Goal: Task Accomplishment & Management: Manage account settings

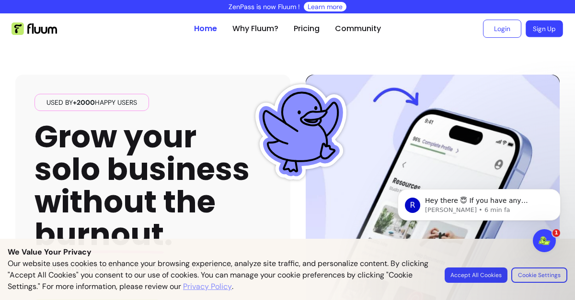
click at [530, 28] on link "Sign Up" at bounding box center [543, 29] width 37 height 17
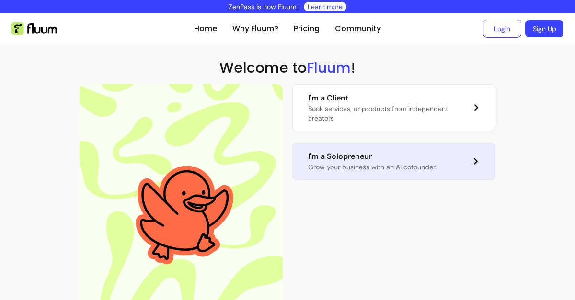
click at [397, 155] on p "I'm a Solopreneur" at bounding box center [371, 156] width 127 height 11
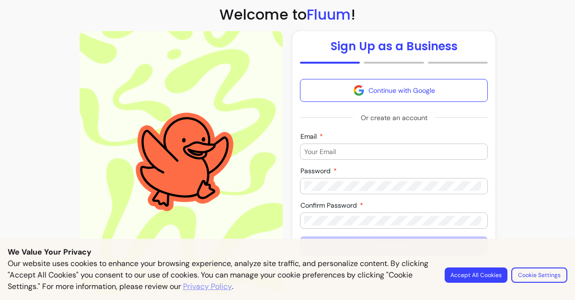
scroll to position [55, 0]
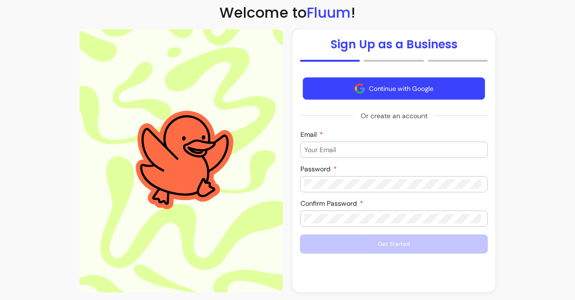
click at [399, 78] on button "Continue with Google" at bounding box center [394, 89] width 182 height 23
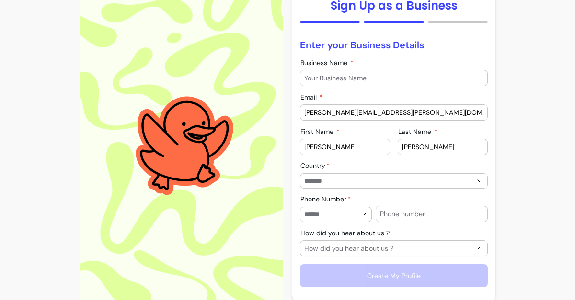
scroll to position [95, 0]
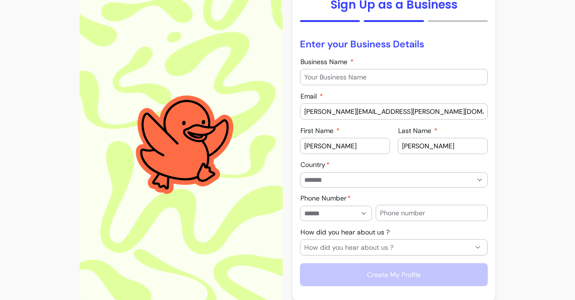
click at [338, 111] on input "alice.rinauro@gmail.com" at bounding box center [393, 112] width 179 height 10
drag, startPoint x: 314, startPoint y: 110, endPoint x: 281, endPoint y: 109, distance: 33.1
click at [281, 109] on div "**********" at bounding box center [288, 145] width 416 height 312
type input "[PERSON_NAME][DOMAIN_NAME][EMAIL_ADDRESS][DOMAIN_NAME]"
click at [436, 185] on div at bounding box center [393, 180] width 179 height 14
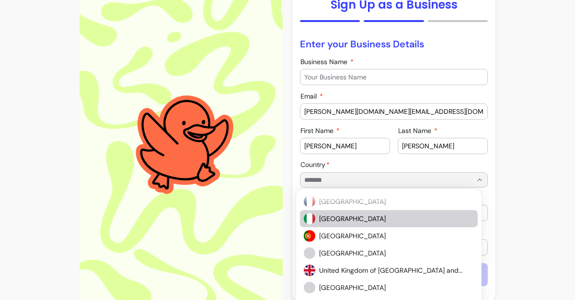
click at [352, 222] on span "Italy" at bounding box center [391, 219] width 145 height 10
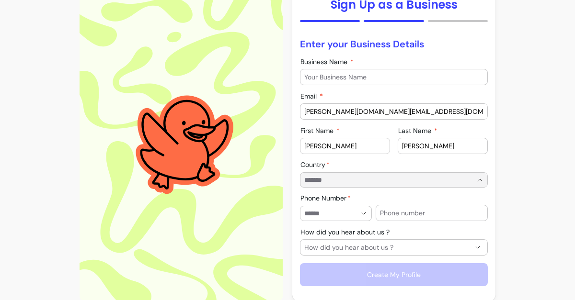
type input "*****"
type input "**********"
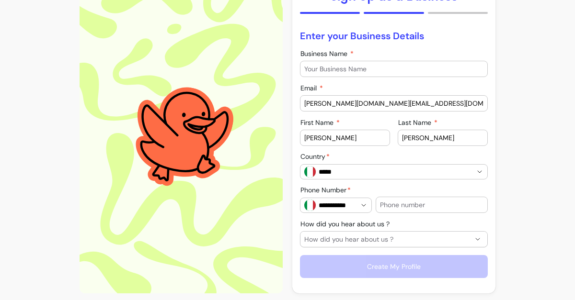
click at [324, 73] on input "Business Name" at bounding box center [393, 69] width 179 height 10
type input "Thetis Legal"
click at [405, 201] on input "text" at bounding box center [431, 205] width 103 height 10
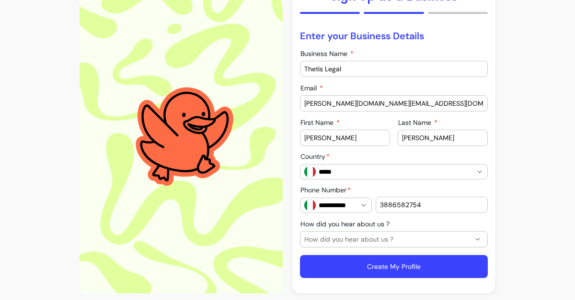
type input "3886582754"
click at [379, 237] on span "How did you hear about us ?" at bounding box center [388, 240] width 168 height 10
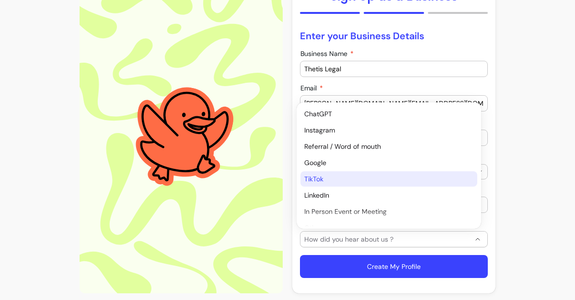
scroll to position [10, 0]
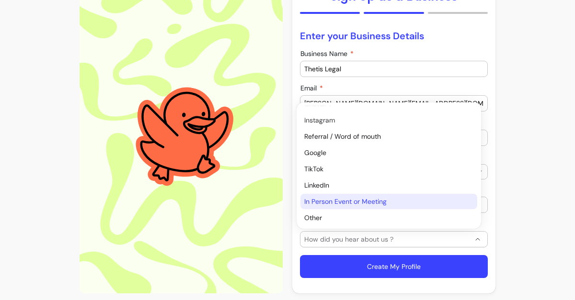
click at [326, 199] on span "In Person Event or Meeting" at bounding box center [383, 202] width 159 height 10
select select "*********"
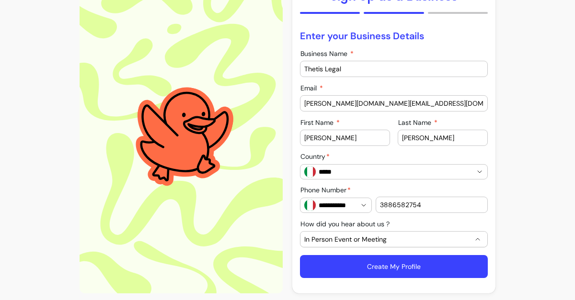
click at [377, 265] on button "Create My Profile" at bounding box center [394, 266] width 188 height 23
type input "alice.rinauro@gmail.com"
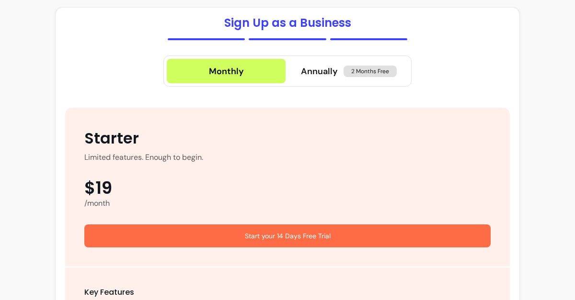
scroll to position [57, 0]
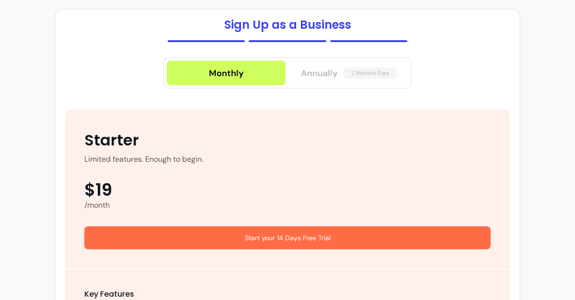
click at [317, 77] on span "Annually" at bounding box center [319, 73] width 37 height 13
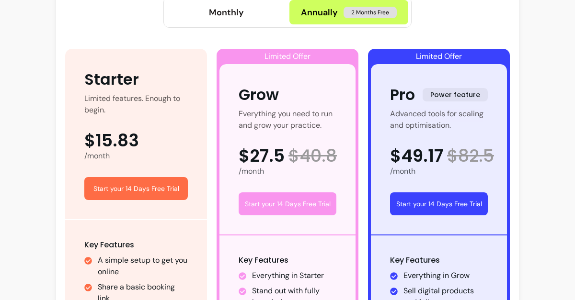
scroll to position [119, 0]
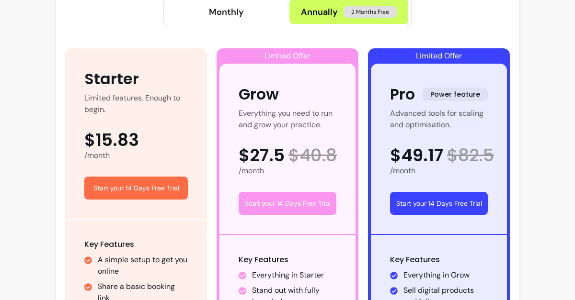
click at [421, 199] on button "Start your 14 Days Free Trial" at bounding box center [439, 203] width 98 height 23
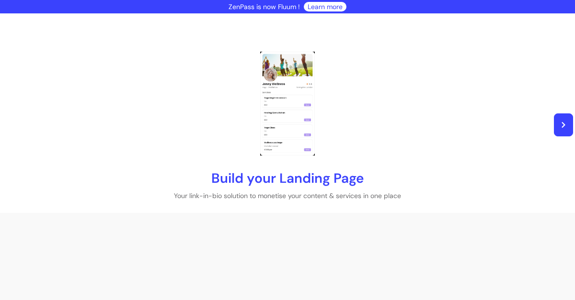
click at [563, 119] on button "button" at bounding box center [563, 125] width 19 height 23
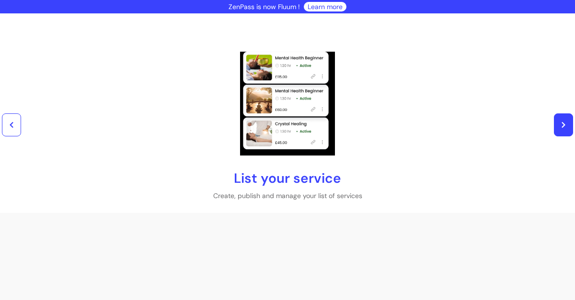
click at [563, 119] on button "button" at bounding box center [563, 125] width 19 height 23
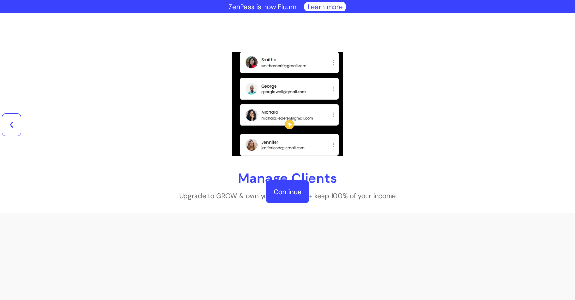
click at [286, 196] on link "Continue" at bounding box center [287, 192] width 43 height 23
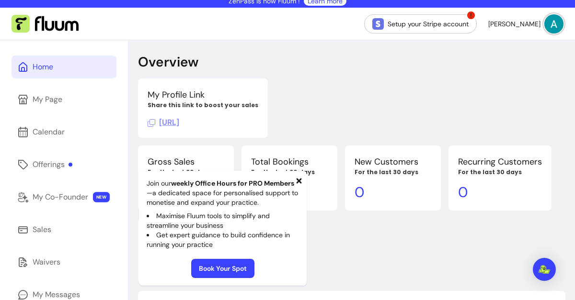
scroll to position [13, 0]
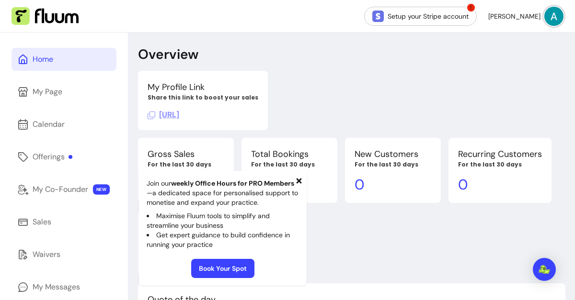
click at [297, 180] on icon at bounding box center [298, 180] width 5 height 5
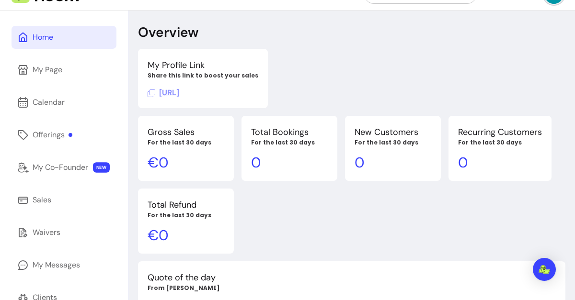
scroll to position [36, 0]
click at [179, 93] on span "[URL]" at bounding box center [164, 92] width 32 height 10
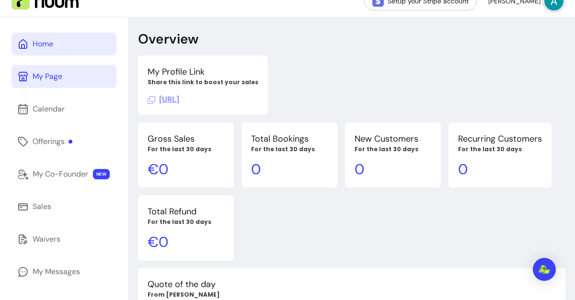
click at [63, 72] on link "My Page" at bounding box center [63, 76] width 105 height 23
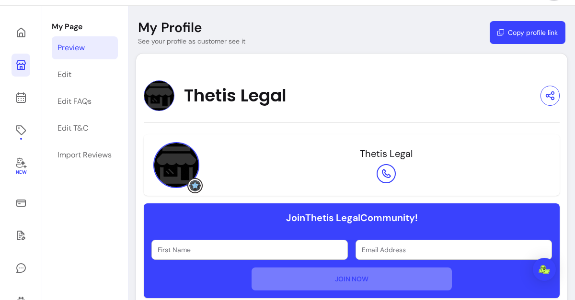
scroll to position [43, 0]
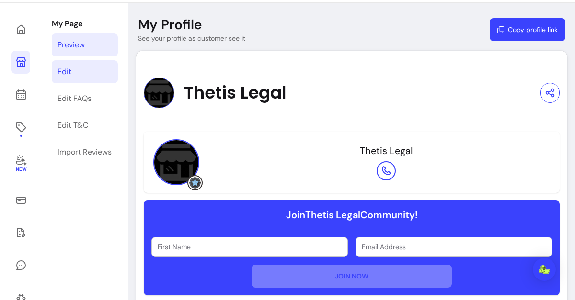
click at [60, 73] on div "Edit" at bounding box center [64, 71] width 14 height 11
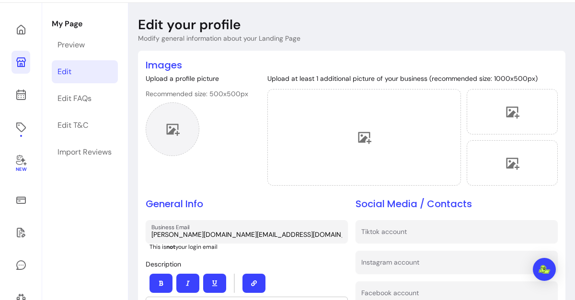
click at [166, 131] on icon at bounding box center [172, 129] width 14 height 14
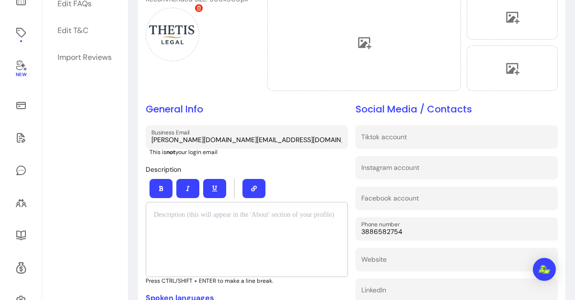
scroll to position [149, 0]
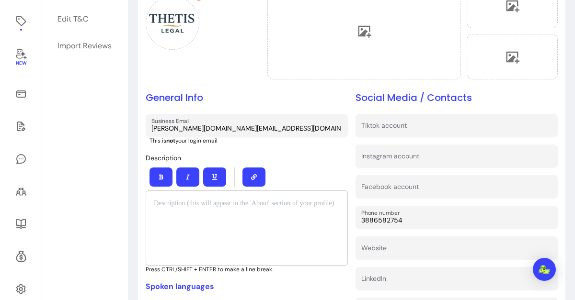
click at [209, 212] on div at bounding box center [247, 228] width 202 height 75
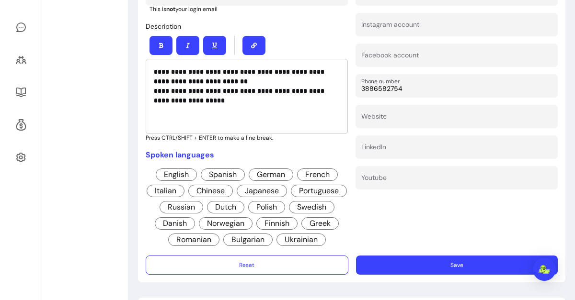
scroll to position [282, 0]
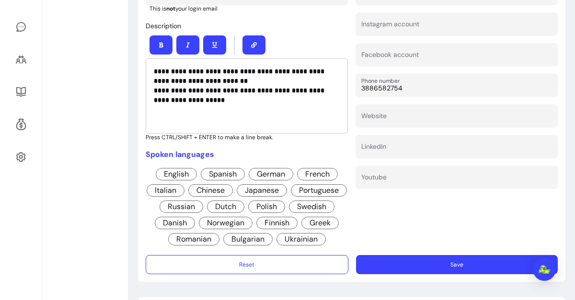
click at [184, 192] on span "Italian" at bounding box center [166, 190] width 38 height 12
click at [418, 271] on button "Save" at bounding box center [457, 264] width 202 height 19
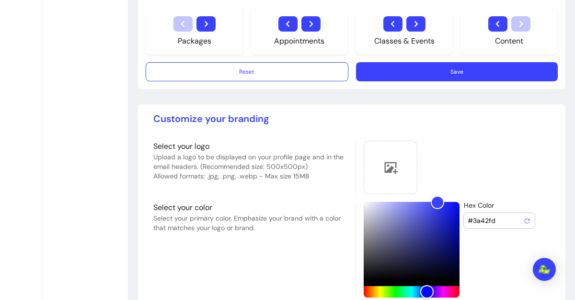
scroll to position [602, 0]
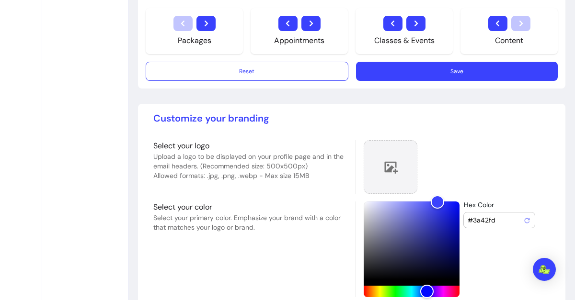
click at [377, 166] on div at bounding box center [391, 167] width 54 height 54
click at [323, 277] on div "Select your color Select your primary color. Emphasize your brand with a color …" at bounding box center [250, 250] width 194 height 96
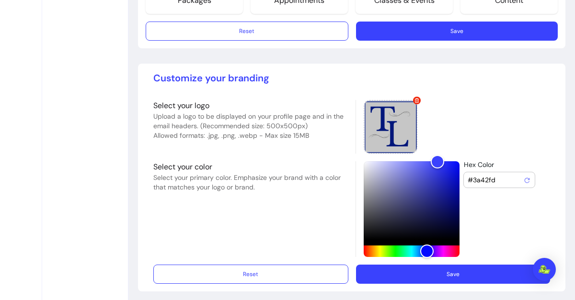
scroll to position [643, 0]
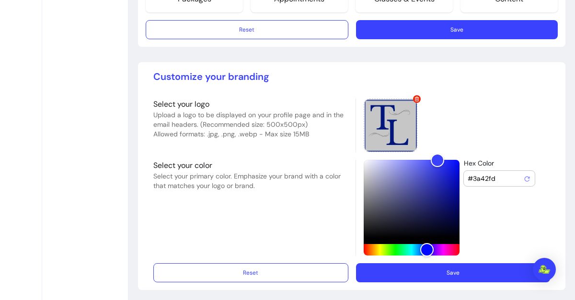
click at [442, 275] on button "Save" at bounding box center [453, 272] width 194 height 19
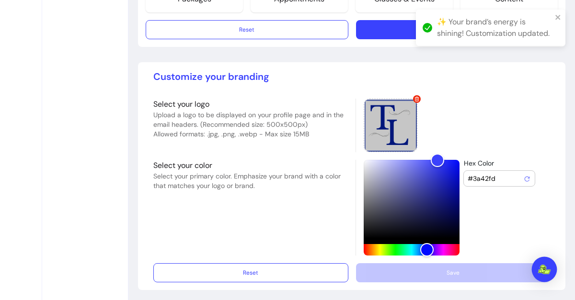
click at [544, 269] on img "Apri il messenger Intercom" at bounding box center [544, 270] width 12 height 10
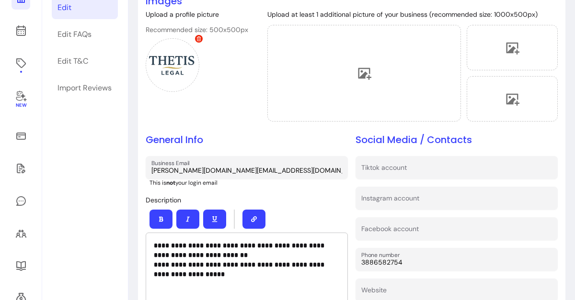
scroll to position [0, 0]
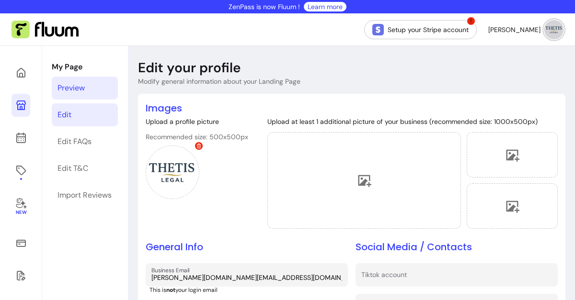
click at [72, 93] on div "Preview" at bounding box center [70, 87] width 27 height 11
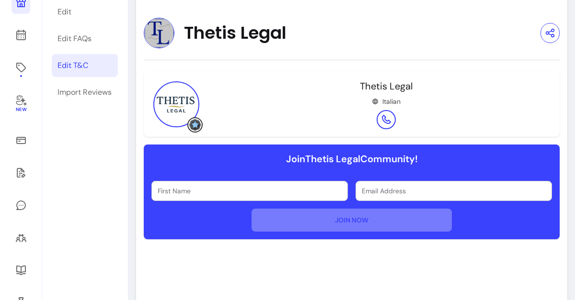
scroll to position [88, 0]
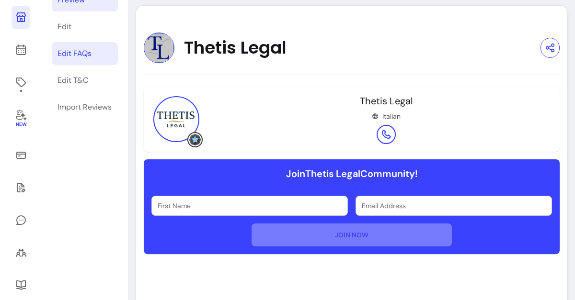
click at [80, 57] on div "Edit FAQs" at bounding box center [74, 53] width 34 height 11
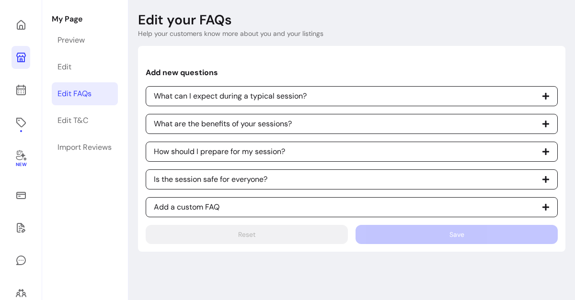
scroll to position [48, 0]
click at [444, 206] on span "Add a custom FAQ" at bounding box center [352, 207] width 412 height 20
select select "*"
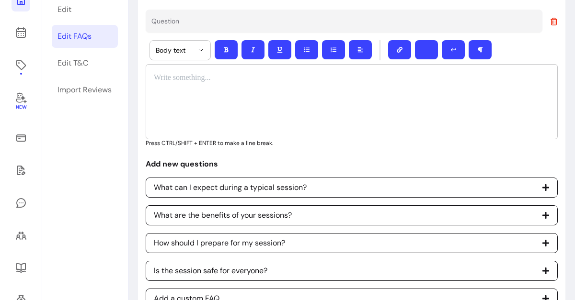
scroll to position [105, 0]
click at [75, 91] on div "Import Reviews" at bounding box center [84, 89] width 54 height 11
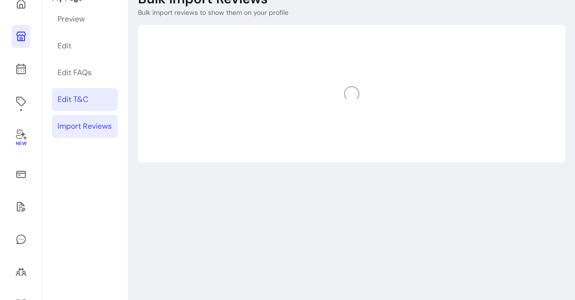
scroll to position [46, 0]
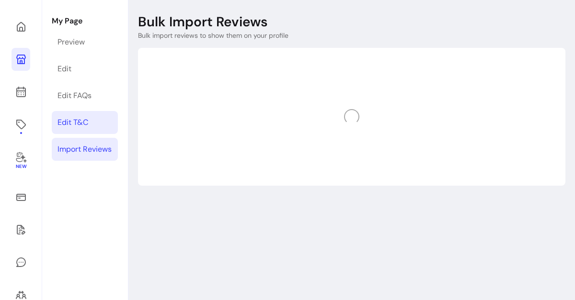
click at [70, 119] on div "Edit T&C" at bounding box center [72, 122] width 31 height 11
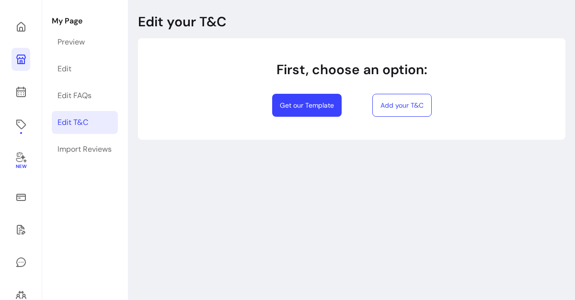
select select "*"
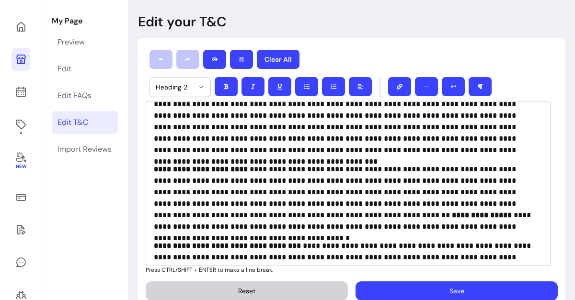
scroll to position [983, 0]
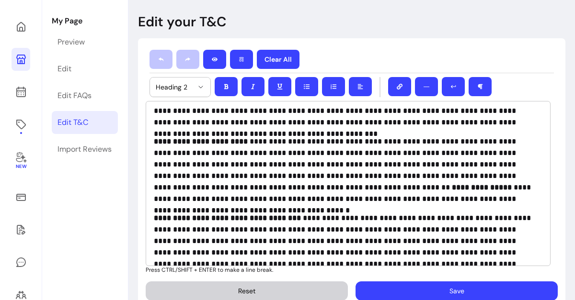
click at [452, 288] on button "Save" at bounding box center [456, 291] width 202 height 19
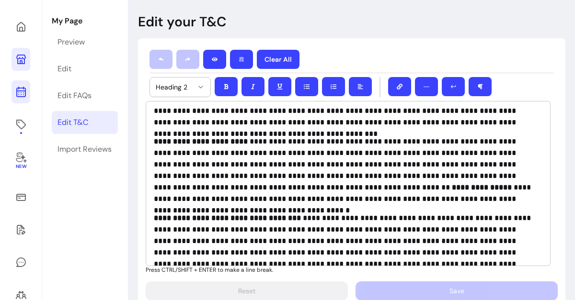
click at [20, 97] on icon at bounding box center [21, 54] width 162 height 136
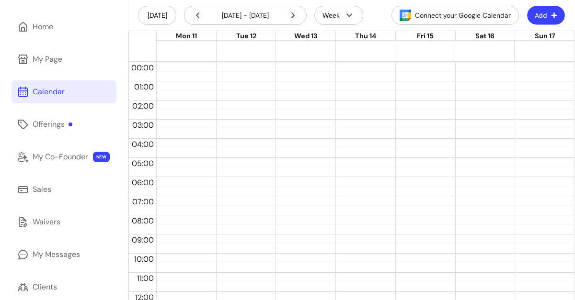
click at [541, 18] on button "Add" at bounding box center [546, 15] width 38 height 19
click at [567, 17] on header "[DATE] [DATE] - [DATE] Week Connect your Google Calendar Add" at bounding box center [351, 15] width 446 height 31
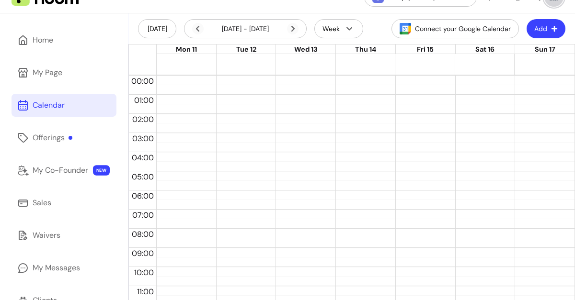
scroll to position [33, 0]
click at [530, 32] on button "Add" at bounding box center [545, 28] width 39 height 19
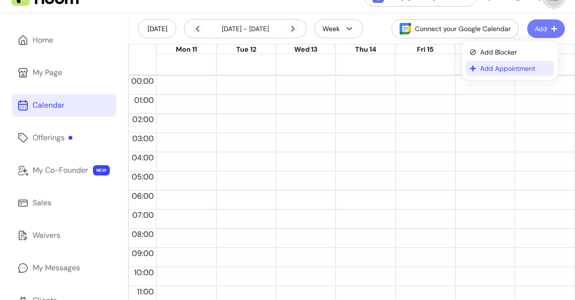
click at [498, 72] on span "Add Appointment" at bounding box center [515, 69] width 70 height 10
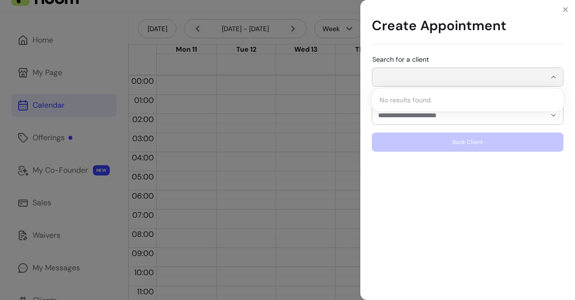
click at [463, 72] on input "Search for a client" at bounding box center [462, 77] width 168 height 10
click at [429, 57] on div "Search for a client" at bounding box center [468, 71] width 192 height 31
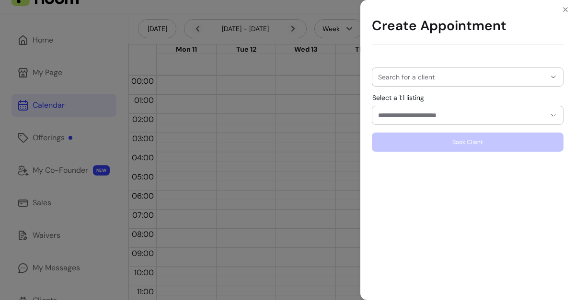
click at [448, 121] on div at bounding box center [467, 115] width 179 height 18
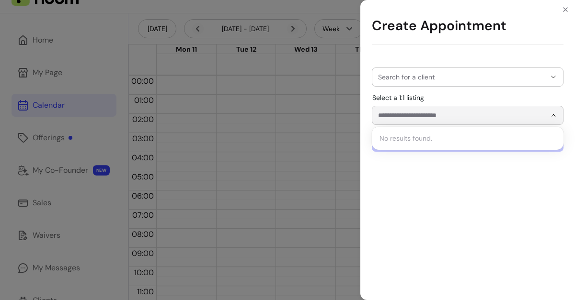
click at [455, 118] on input "Select a 1:1 listing" at bounding box center [454, 116] width 152 height 10
click at [529, 177] on div "Search for a client Select a 1:1 listing Book Client" at bounding box center [467, 176] width 215 height 248
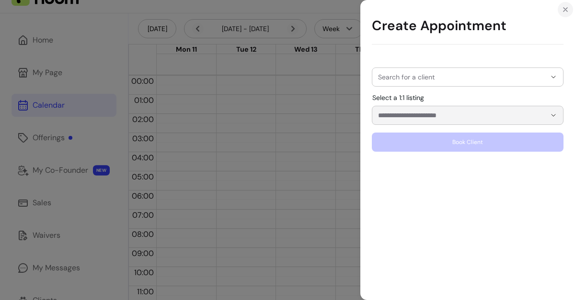
click at [566, 10] on icon "Close" at bounding box center [565, 10] width 8 height 8
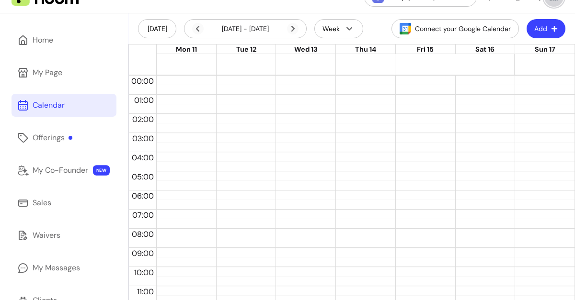
scroll to position [0, 0]
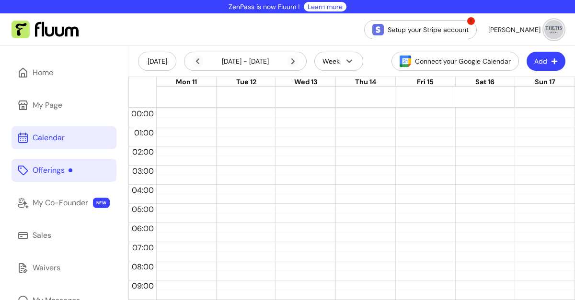
click at [59, 174] on div "Offerings" at bounding box center [53, 170] width 40 height 11
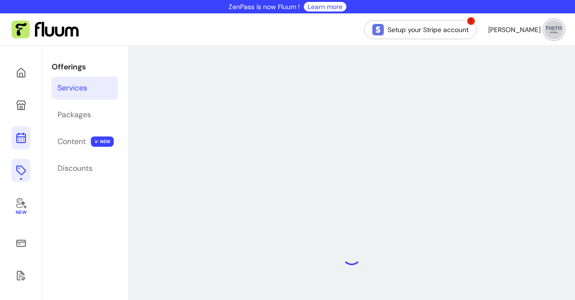
click at [21, 137] on icon at bounding box center [21, 100] width 162 height 136
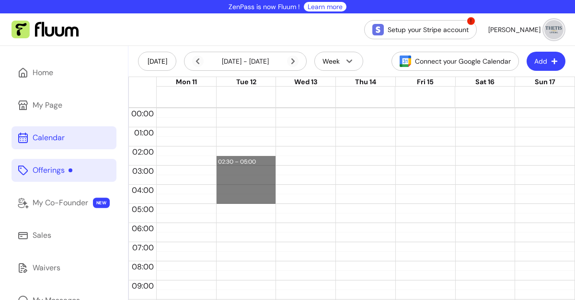
drag, startPoint x: 258, startPoint y: 153, endPoint x: 258, endPoint y: 199, distance: 46.5
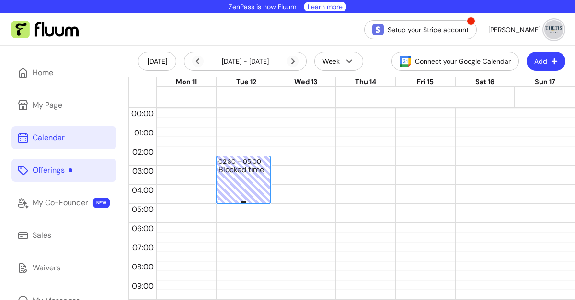
click at [240, 174] on div "Blocked time" at bounding box center [243, 189] width 50 height 46
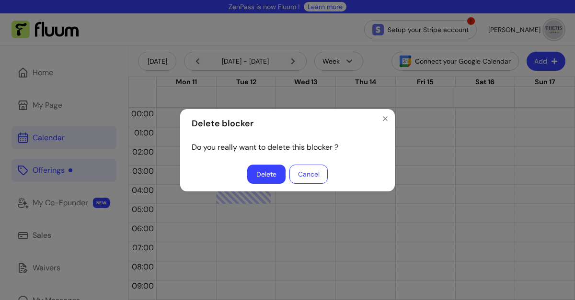
click at [273, 175] on button "Delete" at bounding box center [266, 174] width 38 height 19
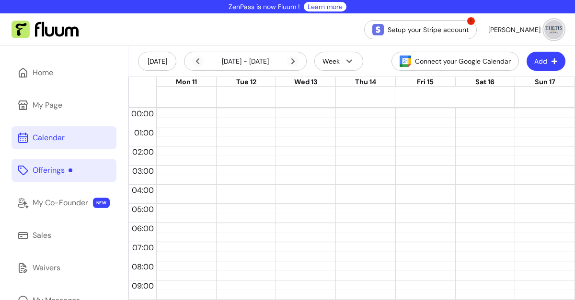
click at [57, 174] on div "Offerings" at bounding box center [53, 170] width 40 height 11
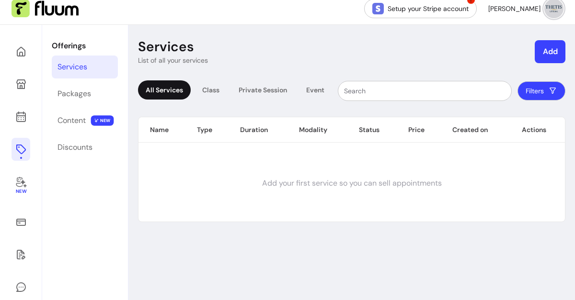
scroll to position [24, 0]
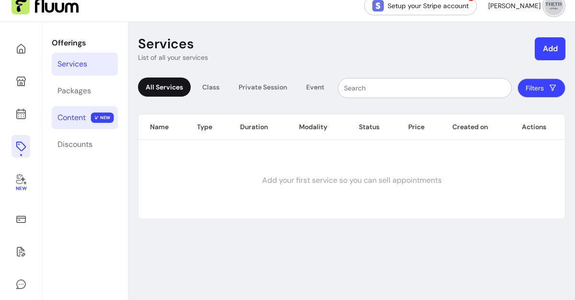
click at [102, 119] on span "NEW" at bounding box center [102, 118] width 23 height 11
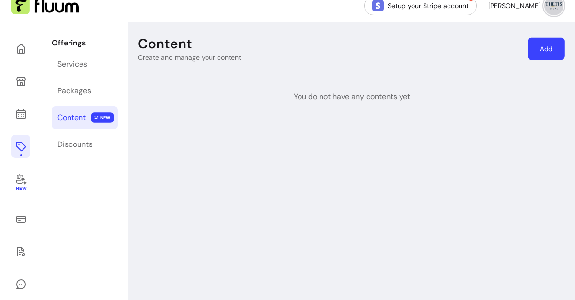
click at [546, 47] on link "Add" at bounding box center [545, 49] width 37 height 23
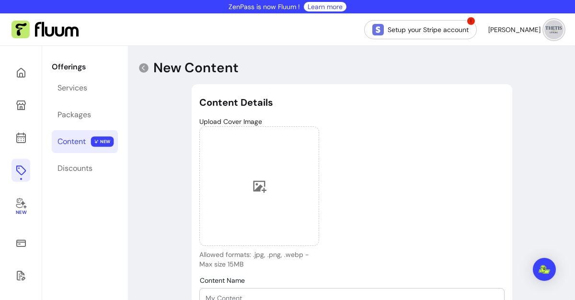
select select "***"
click at [87, 174] on div "Discounts" at bounding box center [74, 168] width 35 height 11
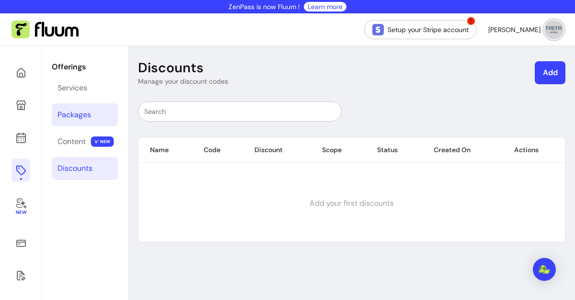
click at [79, 120] on div "Packages" at bounding box center [74, 114] width 34 height 11
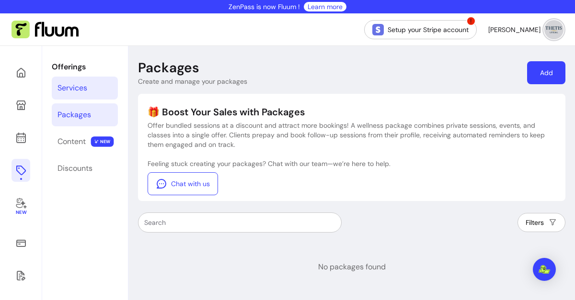
click at [79, 81] on link "Services" at bounding box center [85, 88] width 66 height 23
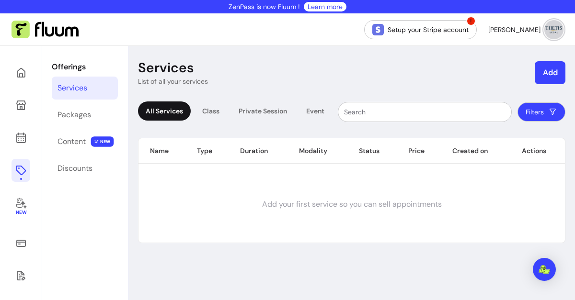
click at [534, 69] on button "Add" at bounding box center [549, 72] width 31 height 23
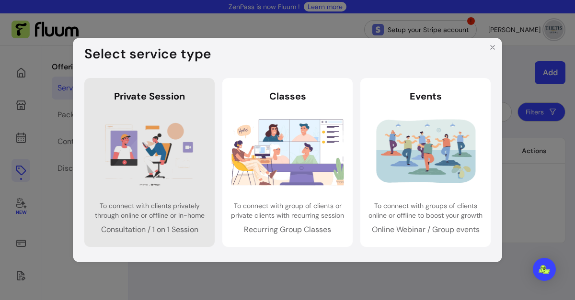
click at [182, 167] on img at bounding box center [149, 151] width 113 height 75
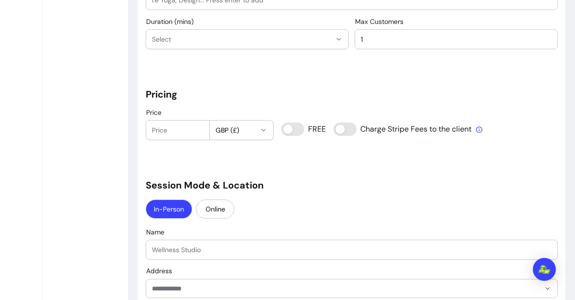
scroll to position [684, 0]
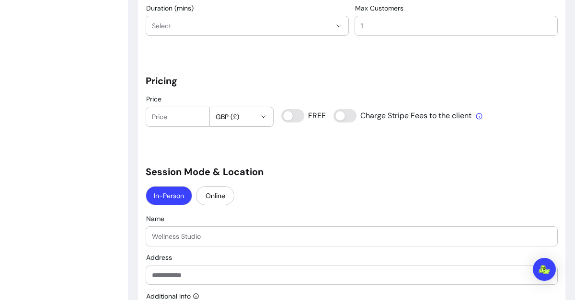
click at [224, 116] on span "GBP (£)" at bounding box center [236, 117] width 41 height 10
click at [227, 142] on span "EUR ( € )" at bounding box center [231, 140] width 35 height 10
select select "***"
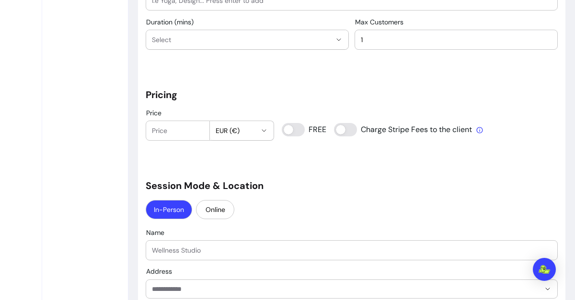
scroll to position [671, 0]
type input "0"
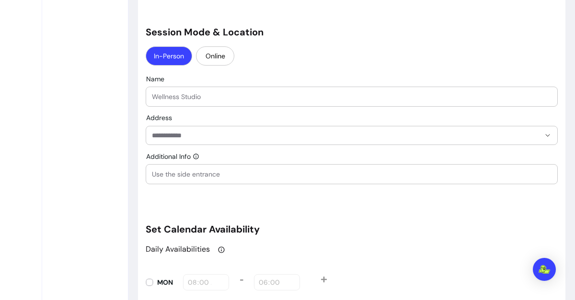
scroll to position [846, 0]
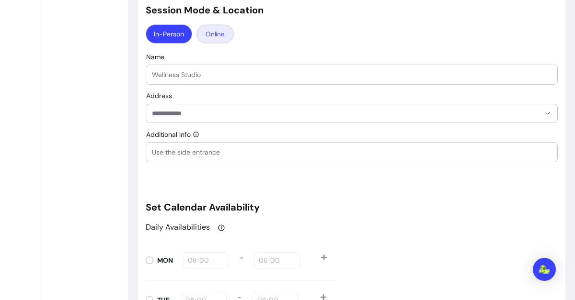
click at [227, 39] on button "Online" at bounding box center [214, 33] width 37 height 19
select select "******"
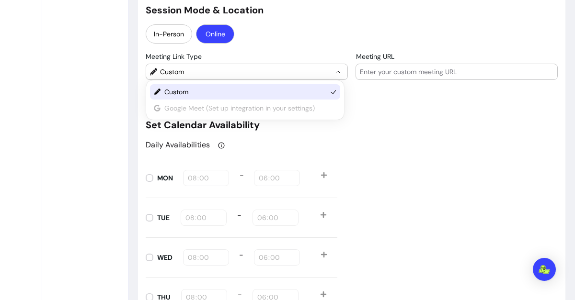
click at [159, 70] on div "Custom" at bounding box center [241, 71] width 182 height 15
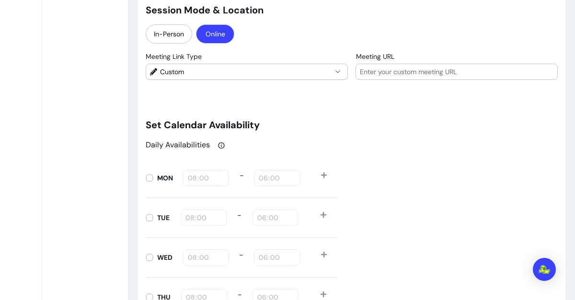
click at [362, 105] on div "**********" at bounding box center [352, 45] width 412 height 1591
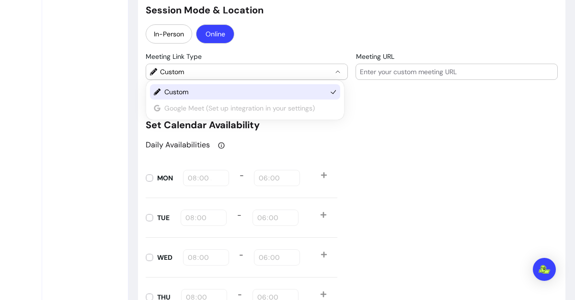
click at [338, 73] on button "Custom" at bounding box center [246, 71] width 201 height 15
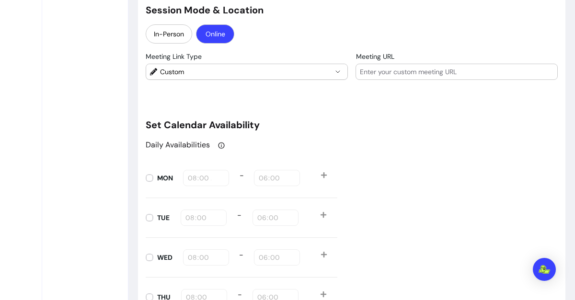
click at [65, 98] on div "Offerings Services Packages Content NEW Discounts" at bounding box center [84, 32] width 85 height 1665
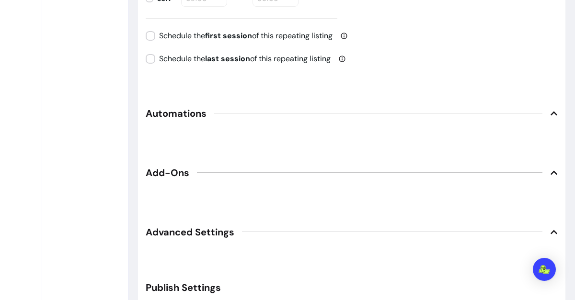
scroll to position [1263, 0]
click at [208, 115] on span "Automations" at bounding box center [352, 113] width 412 height 21
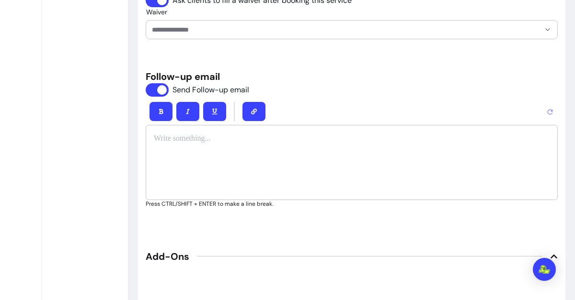
scroll to position [1590, 0]
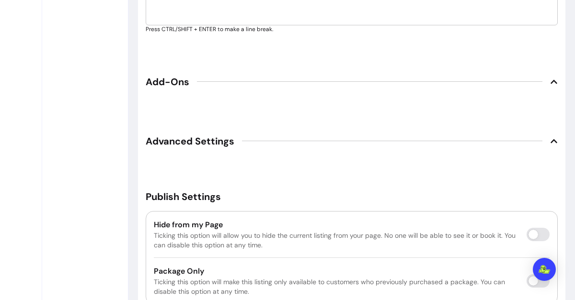
click at [167, 77] on span "Add-Ons" at bounding box center [168, 81] width 44 height 13
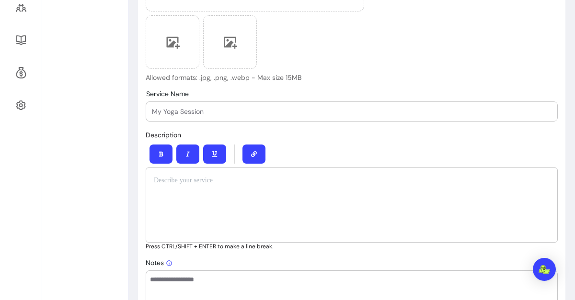
scroll to position [0, 0]
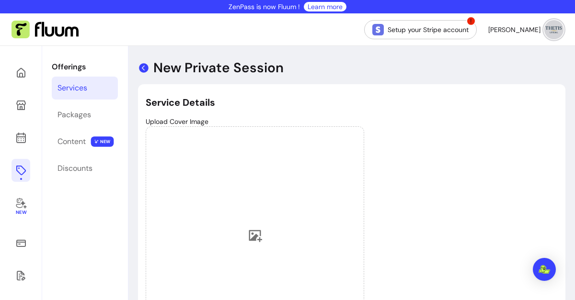
click at [146, 73] on icon at bounding box center [143, 67] width 11 height 11
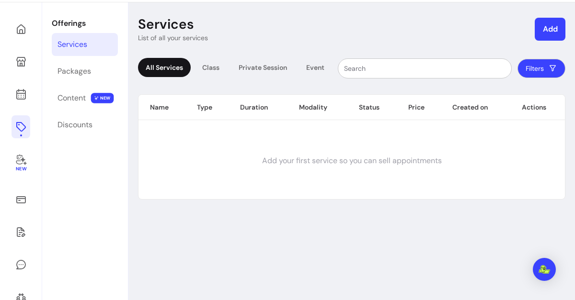
scroll to position [54, 0]
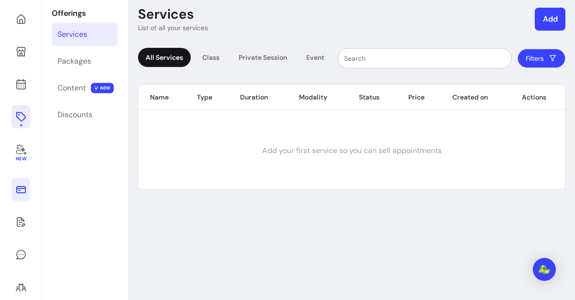
click at [23, 197] on link at bounding box center [20, 189] width 19 height 23
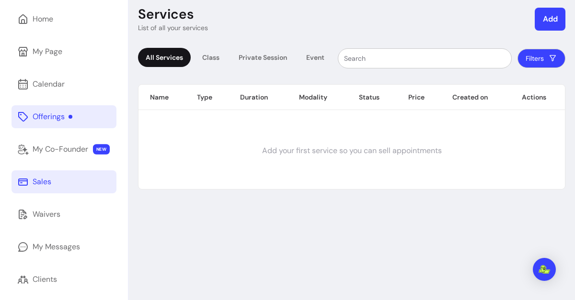
click at [58, 187] on link "Sales" at bounding box center [63, 181] width 105 height 23
click at [23, 182] on icon at bounding box center [22, 181] width 11 height 11
click at [54, 174] on link "Sales" at bounding box center [63, 181] width 105 height 23
click at [31, 190] on link "Sales" at bounding box center [63, 181] width 105 height 23
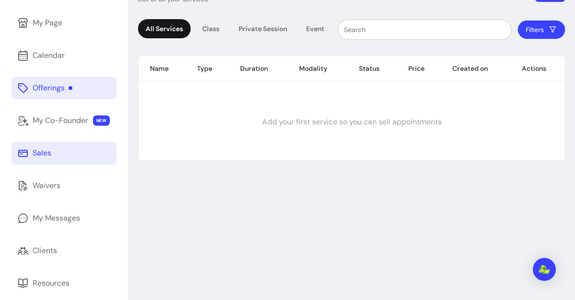
scroll to position [157, 0]
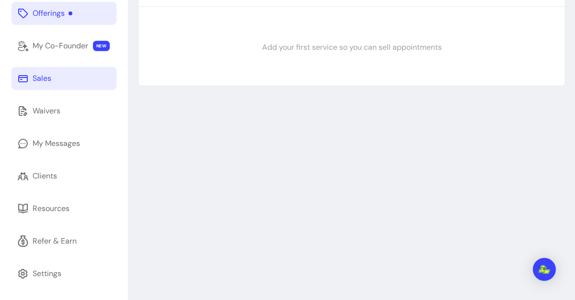
click at [29, 81] on link "Sales" at bounding box center [63, 78] width 105 height 23
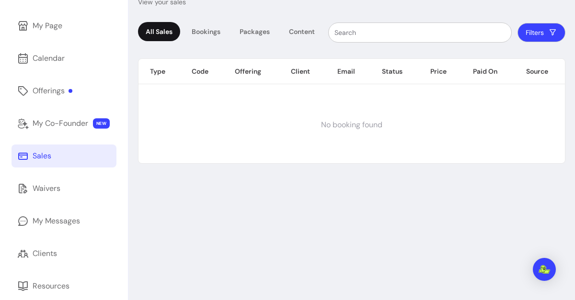
scroll to position [80, 0]
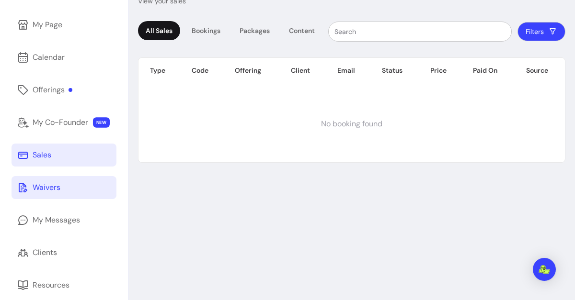
click at [34, 193] on div "Waivers" at bounding box center [47, 187] width 28 height 11
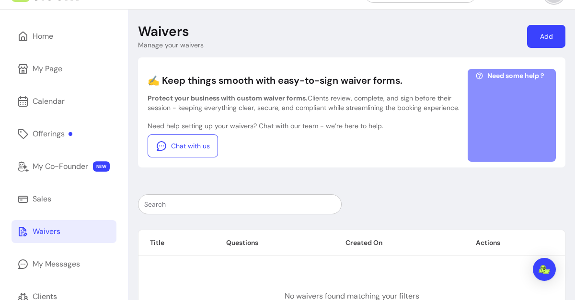
scroll to position [36, 0]
click at [536, 32] on link "Add" at bounding box center [546, 36] width 38 height 23
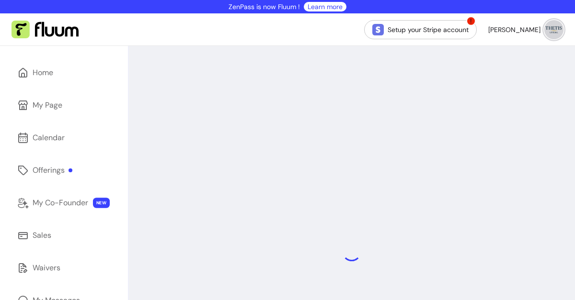
select select "*"
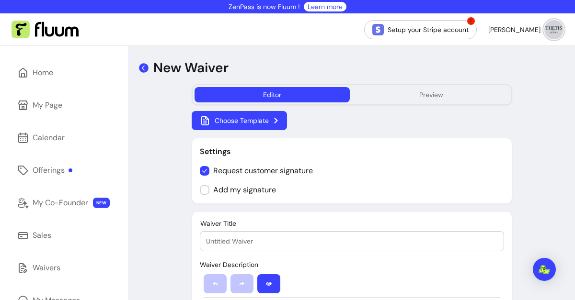
click at [141, 68] on icon at bounding box center [144, 68] width 10 height 10
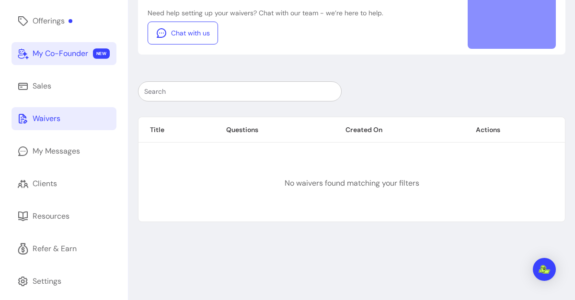
scroll to position [157, 0]
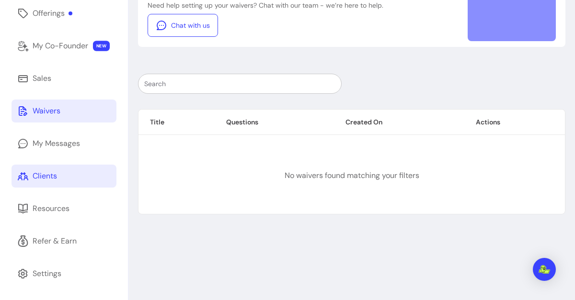
click at [42, 175] on div "Clients" at bounding box center [45, 175] width 24 height 11
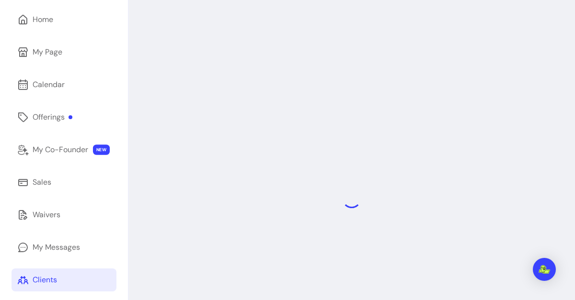
scroll to position [46, 0]
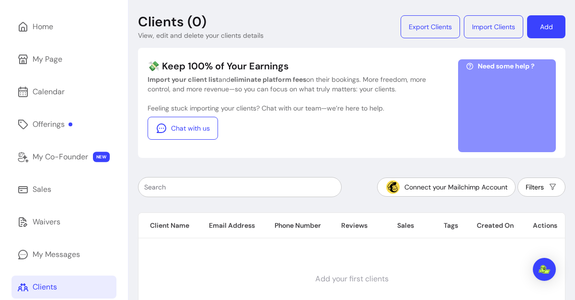
click at [539, 29] on button "Add" at bounding box center [546, 26] width 38 height 23
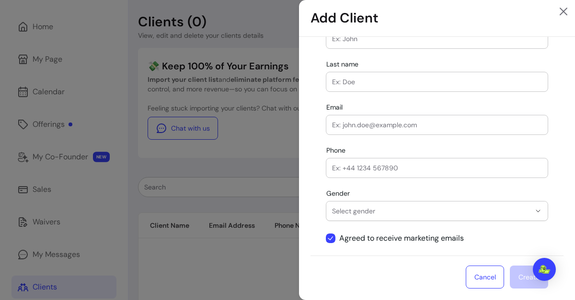
scroll to position [0, 0]
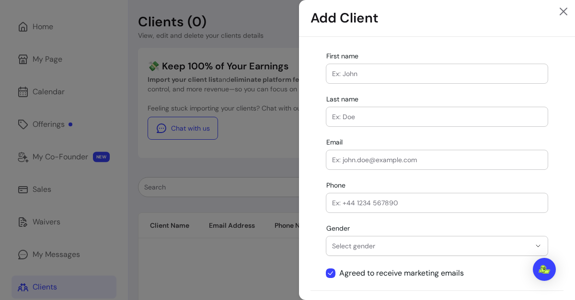
click at [352, 74] on input "First name" at bounding box center [437, 74] width 210 height 10
type input "ROBI"
click at [383, 156] on input "Email" at bounding box center [437, 160] width 210 height 10
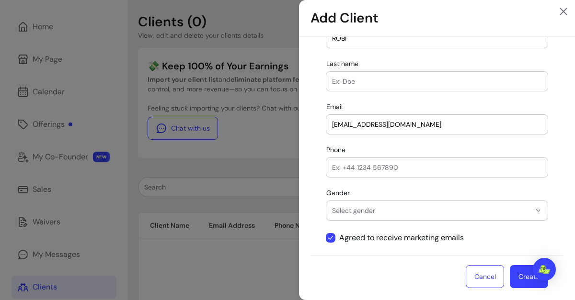
type input "MORELROBB@GMAIL.COM"
click at [510, 270] on button "Create" at bounding box center [529, 276] width 38 height 23
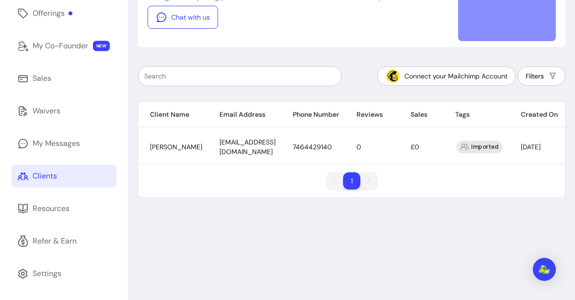
scroll to position [0, 49]
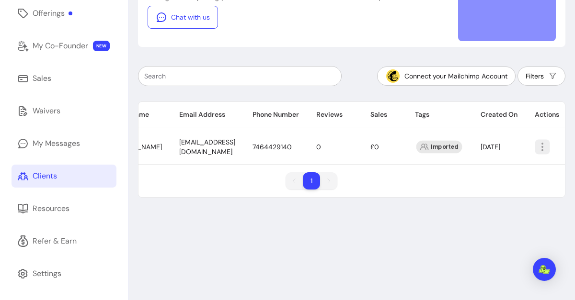
click at [536, 145] on icon "button" at bounding box center [541, 146] width 11 height 11
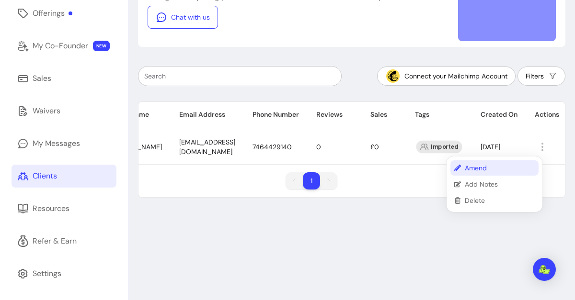
click at [489, 172] on span "Amend" at bounding box center [500, 168] width 70 height 10
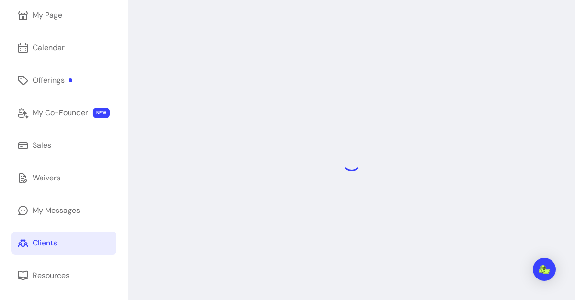
scroll to position [90, 0]
select select "******"
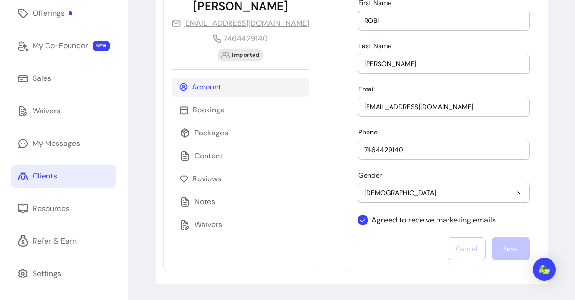
scroll to position [157, 0]
click at [201, 201] on p "Notes" at bounding box center [204, 201] width 21 height 11
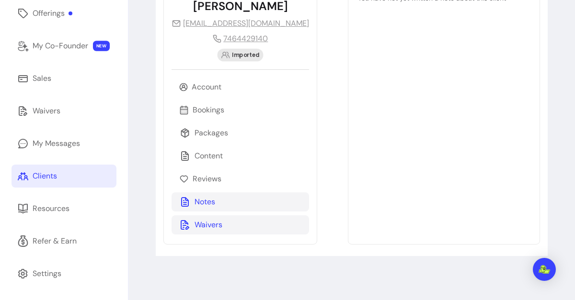
click at [193, 226] on div "Waivers" at bounding box center [239, 225] width 137 height 19
click at [196, 222] on p "Waivers" at bounding box center [208, 224] width 28 height 11
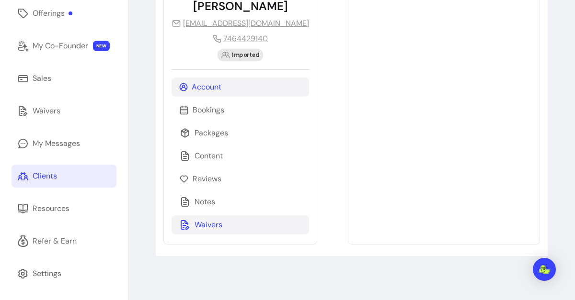
scroll to position [157, 0]
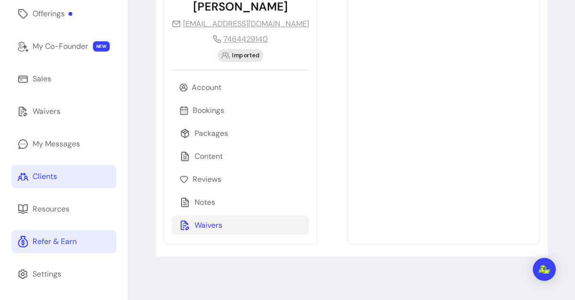
click at [50, 245] on div "Refer & Earn" at bounding box center [55, 241] width 44 height 11
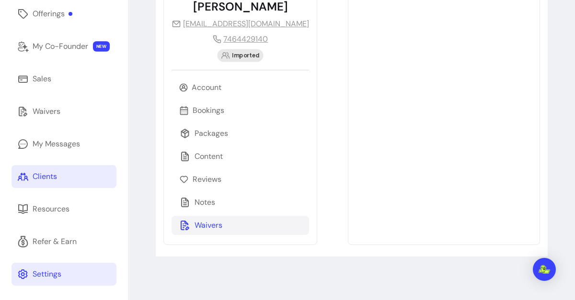
click at [48, 273] on div "Settings" at bounding box center [47, 274] width 29 height 11
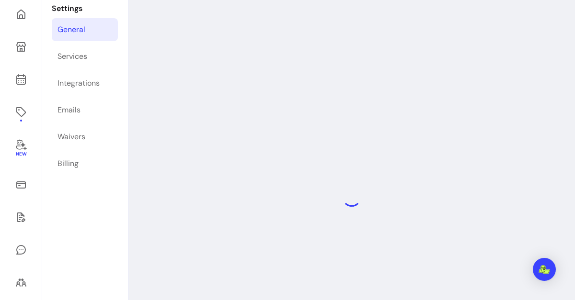
scroll to position [46, 0]
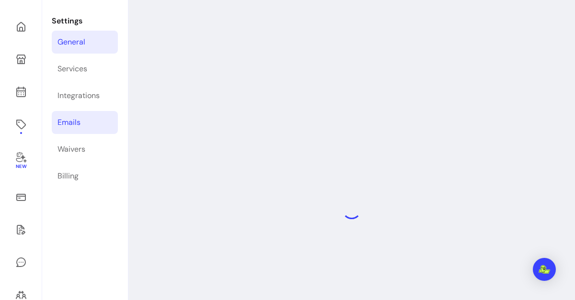
select select "**********"
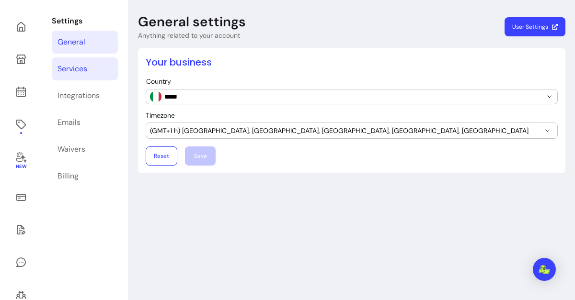
click at [69, 75] on link "Services" at bounding box center [85, 68] width 66 height 23
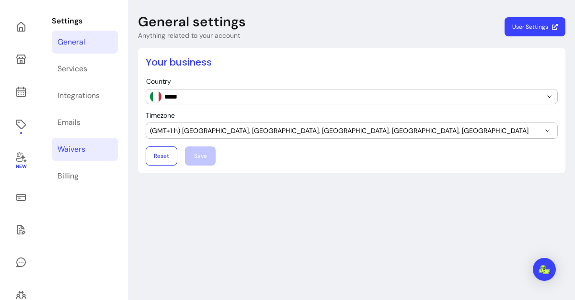
click at [84, 153] on div "Waivers" at bounding box center [71, 149] width 28 height 11
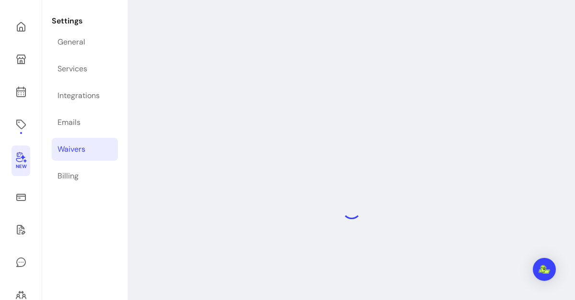
click at [27, 167] on link "New" at bounding box center [20, 161] width 19 height 31
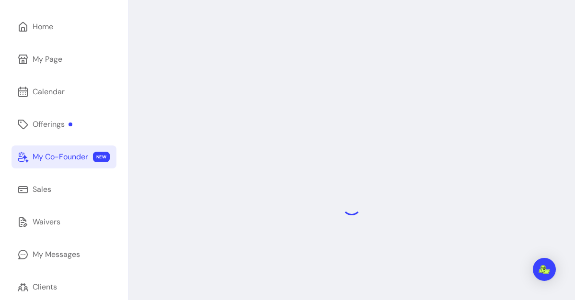
click at [73, 158] on div "My Co-Founder" at bounding box center [61, 156] width 56 height 11
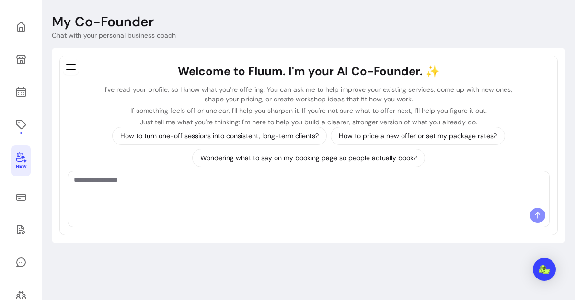
click at [82, 175] on textarea "Ask me anything..." at bounding box center [308, 189] width 469 height 29
click at [195, 188] on textarea "Ask me anything..." at bounding box center [308, 189] width 469 height 29
type textarea "*"
type textarea "**********"
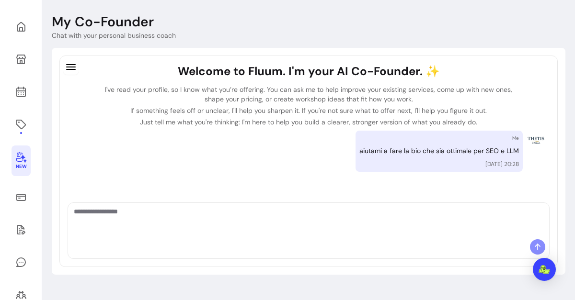
click at [141, 216] on textarea "Ask me anything..." at bounding box center [308, 221] width 469 height 29
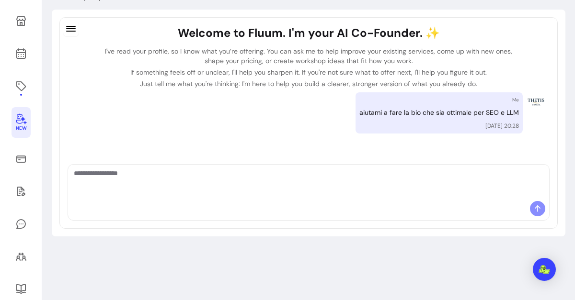
scroll to position [77, 0]
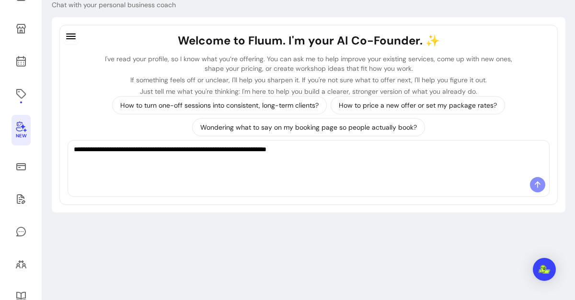
type textarea "**********"
click at [534, 183] on icon at bounding box center [538, 185] width 10 height 10
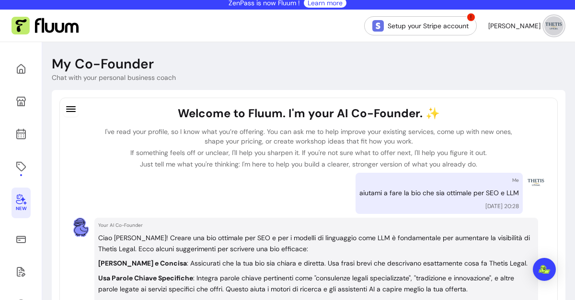
scroll to position [0, 0]
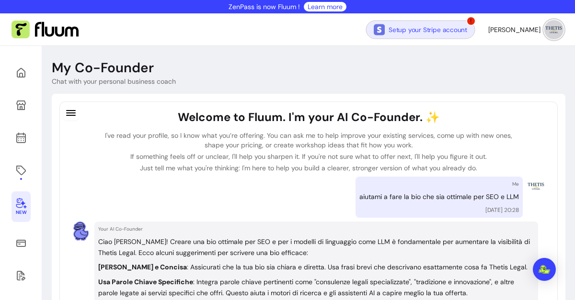
click at [440, 33] on link "Setup your Stripe account" at bounding box center [420, 29] width 109 height 19
click at [433, 27] on link "Setup your Stripe account" at bounding box center [420, 29] width 109 height 19
